Goal: Check status: Check status

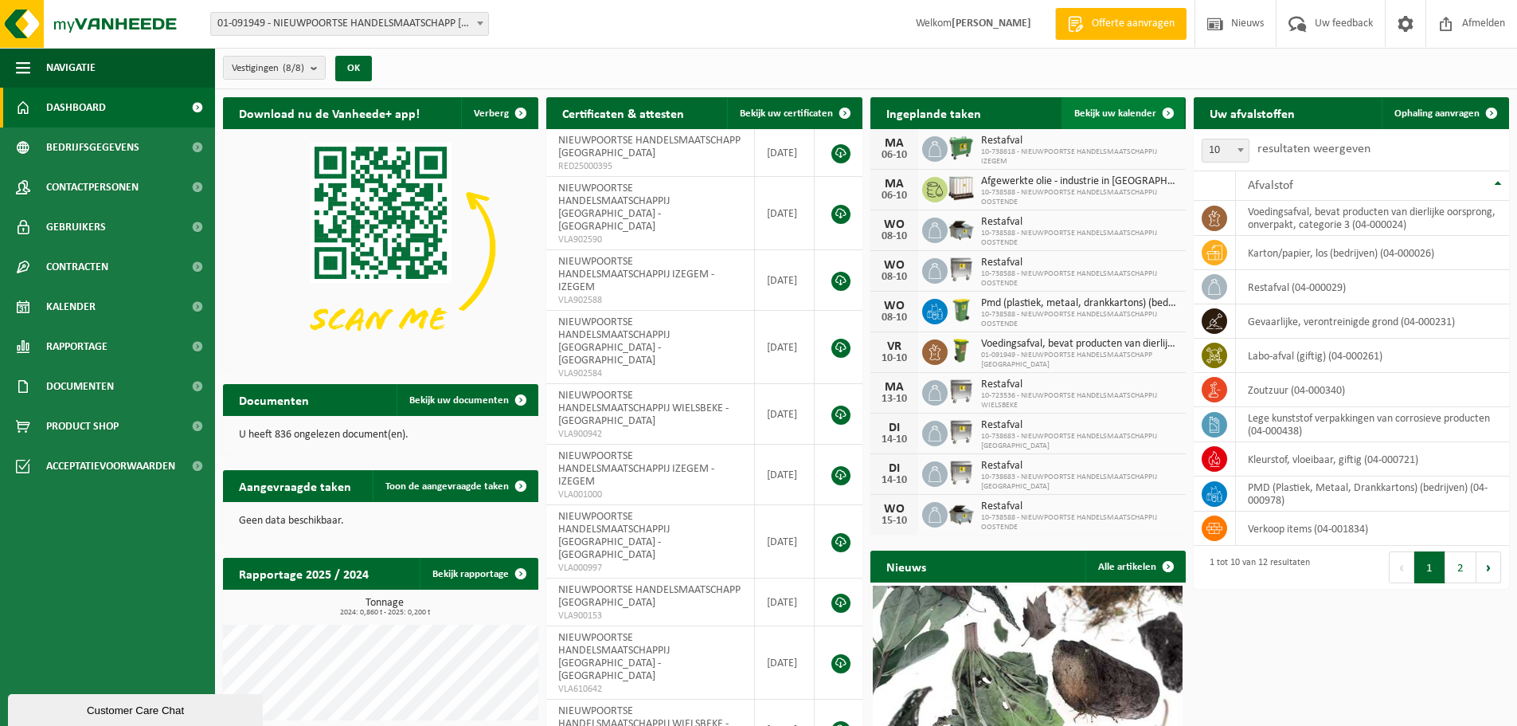
drag, startPoint x: 1135, startPoint y: 112, endPoint x: 1124, endPoint y: 123, distance: 16.3
click at [1133, 112] on span "Bekijk uw kalender" at bounding box center [1116, 113] width 82 height 10
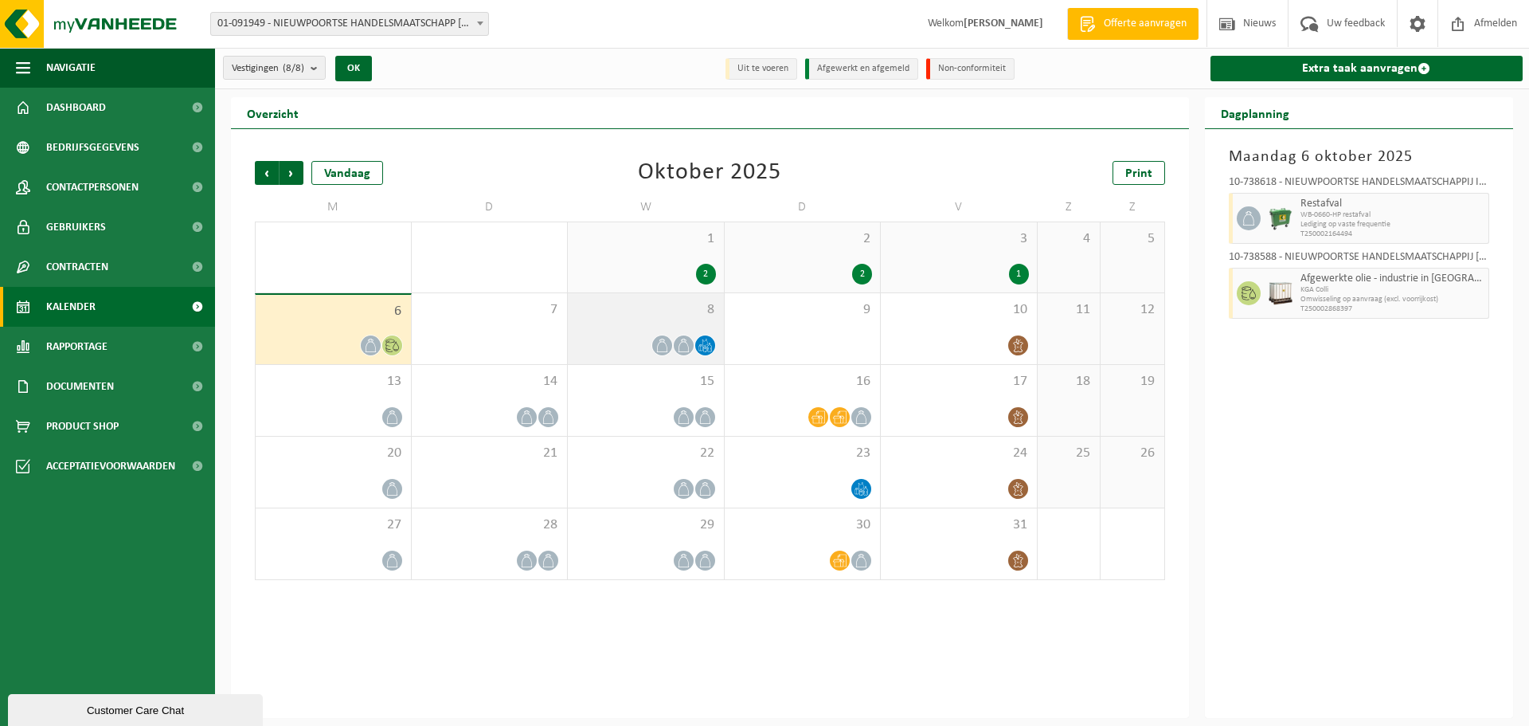
click at [686, 351] on span at bounding box center [684, 345] width 20 height 20
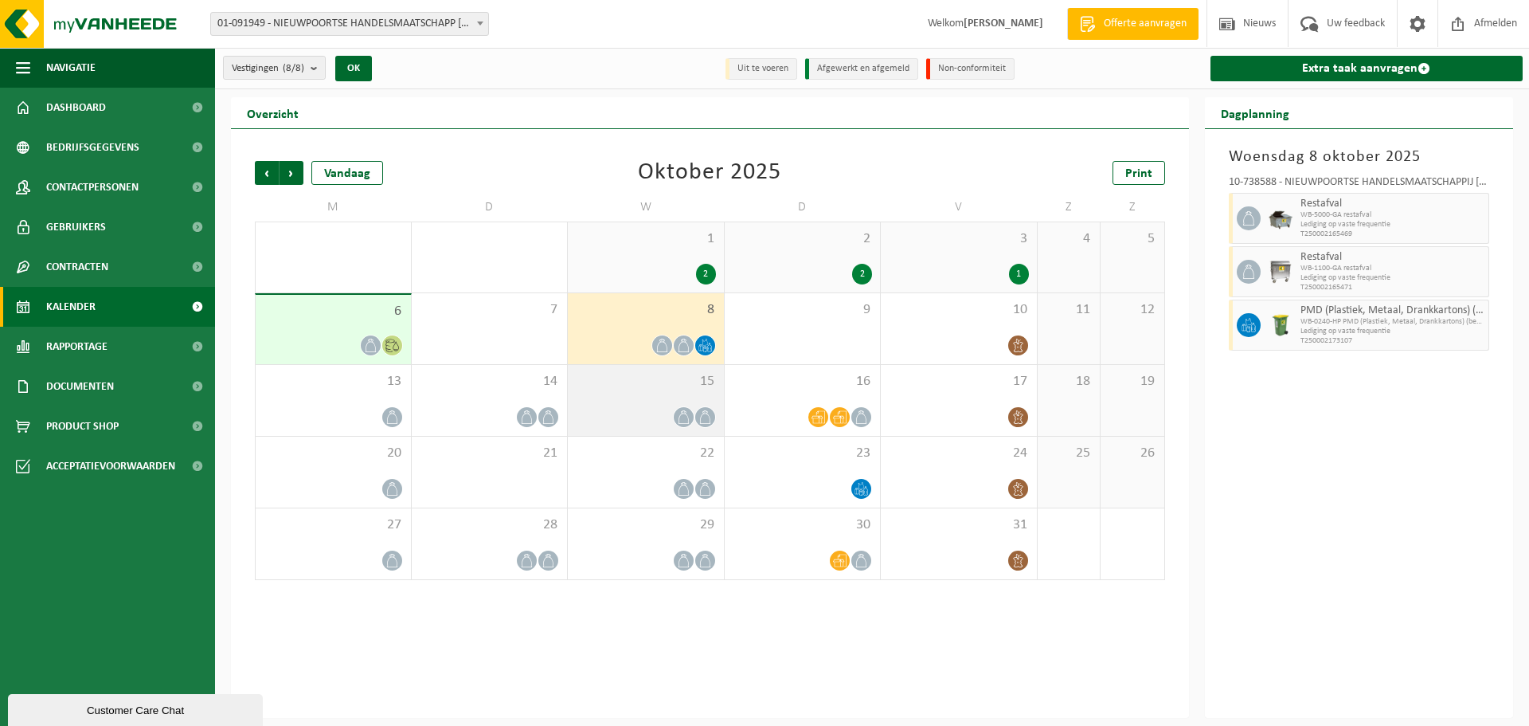
click at [697, 416] on span at bounding box center [705, 417] width 20 height 20
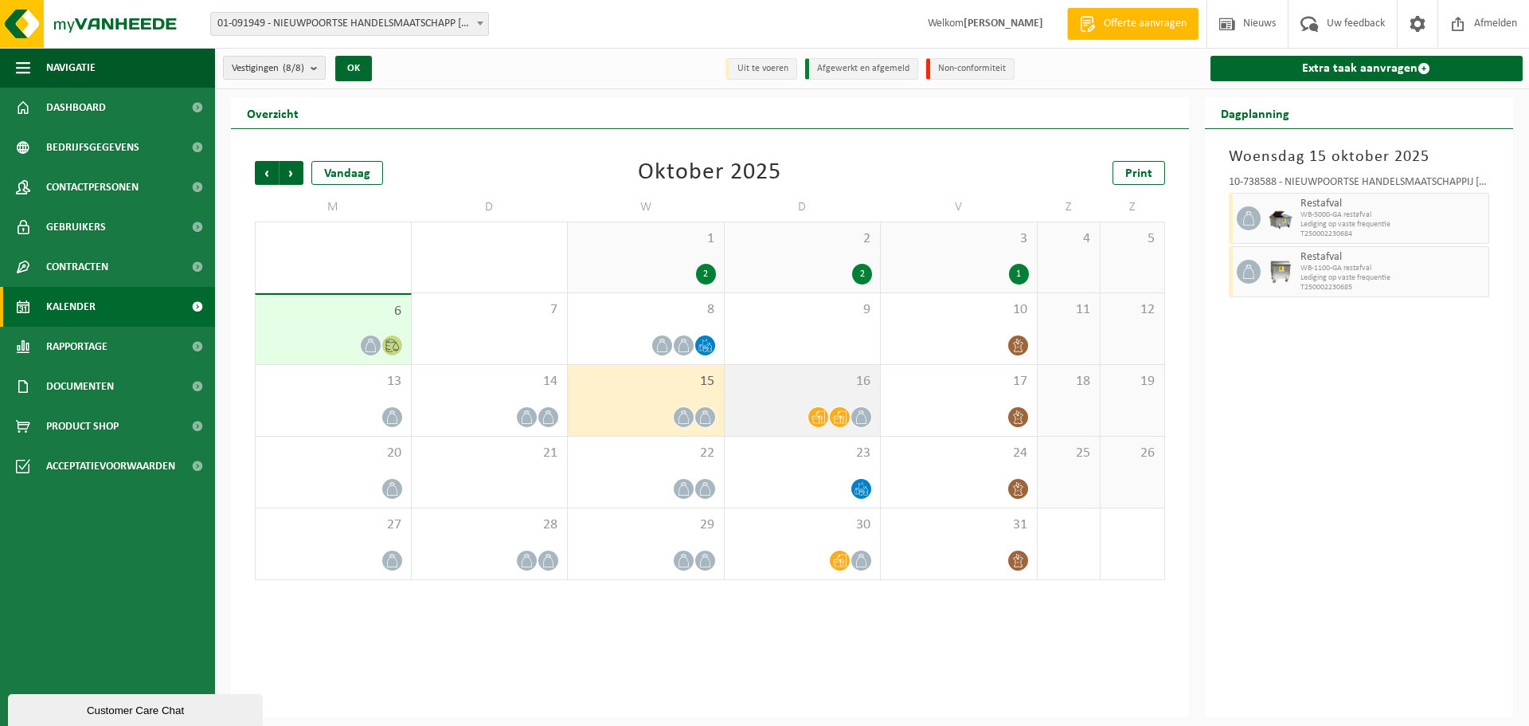
click at [804, 406] on div at bounding box center [803, 417] width 140 height 22
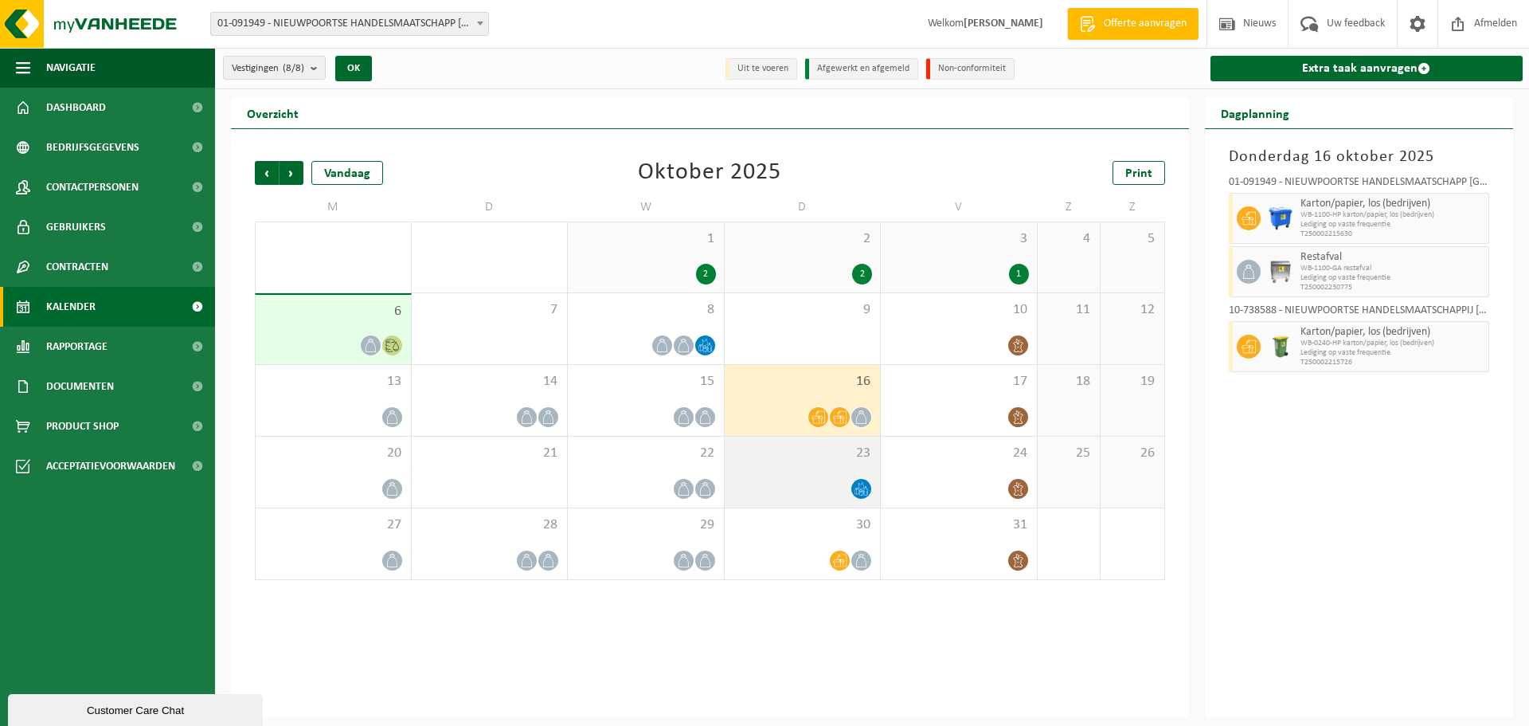
click at [820, 464] on div "23" at bounding box center [803, 471] width 156 height 71
